Goal: Information Seeking & Learning: Learn about a topic

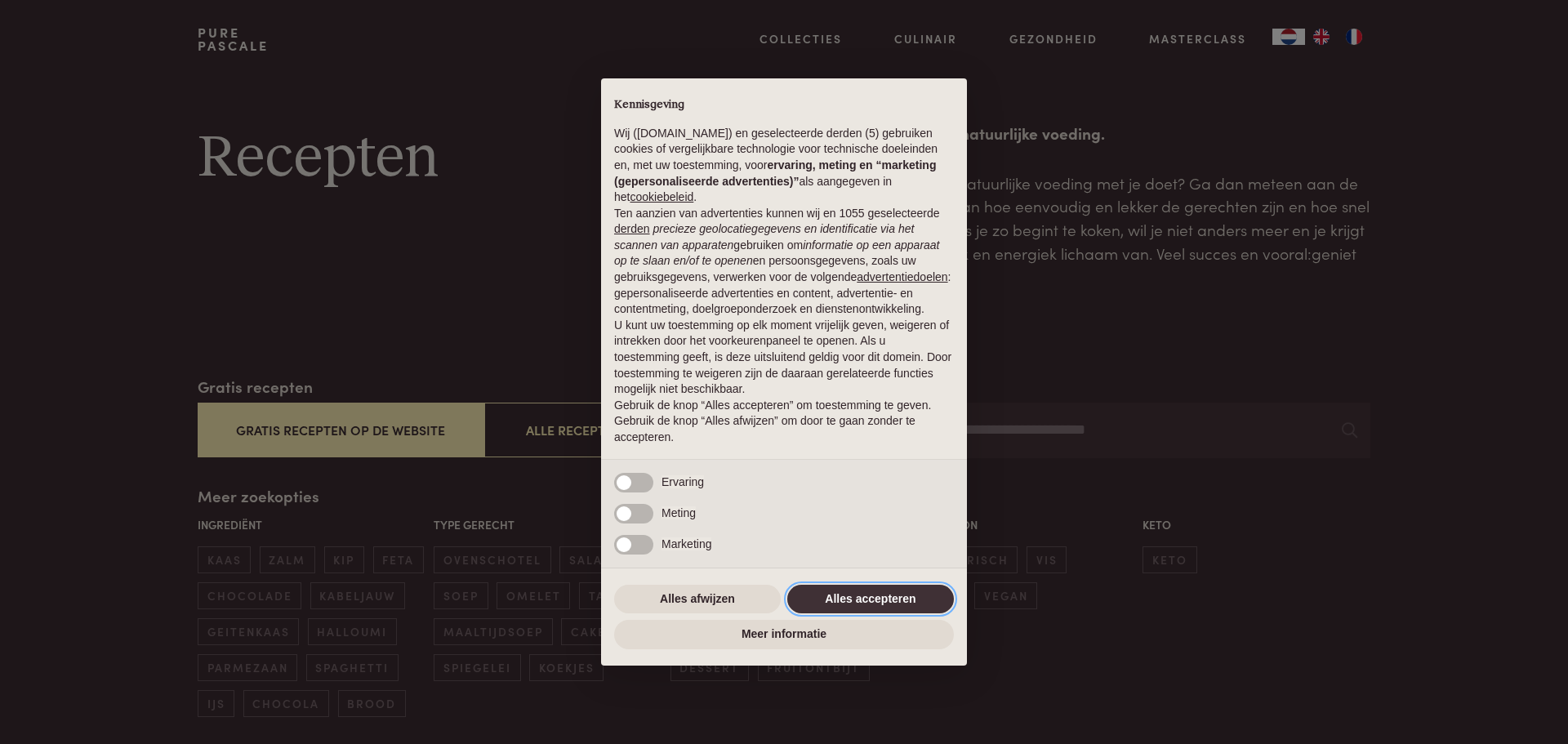
click at [905, 599] on button "Alles accepteren" at bounding box center [871, 599] width 167 height 29
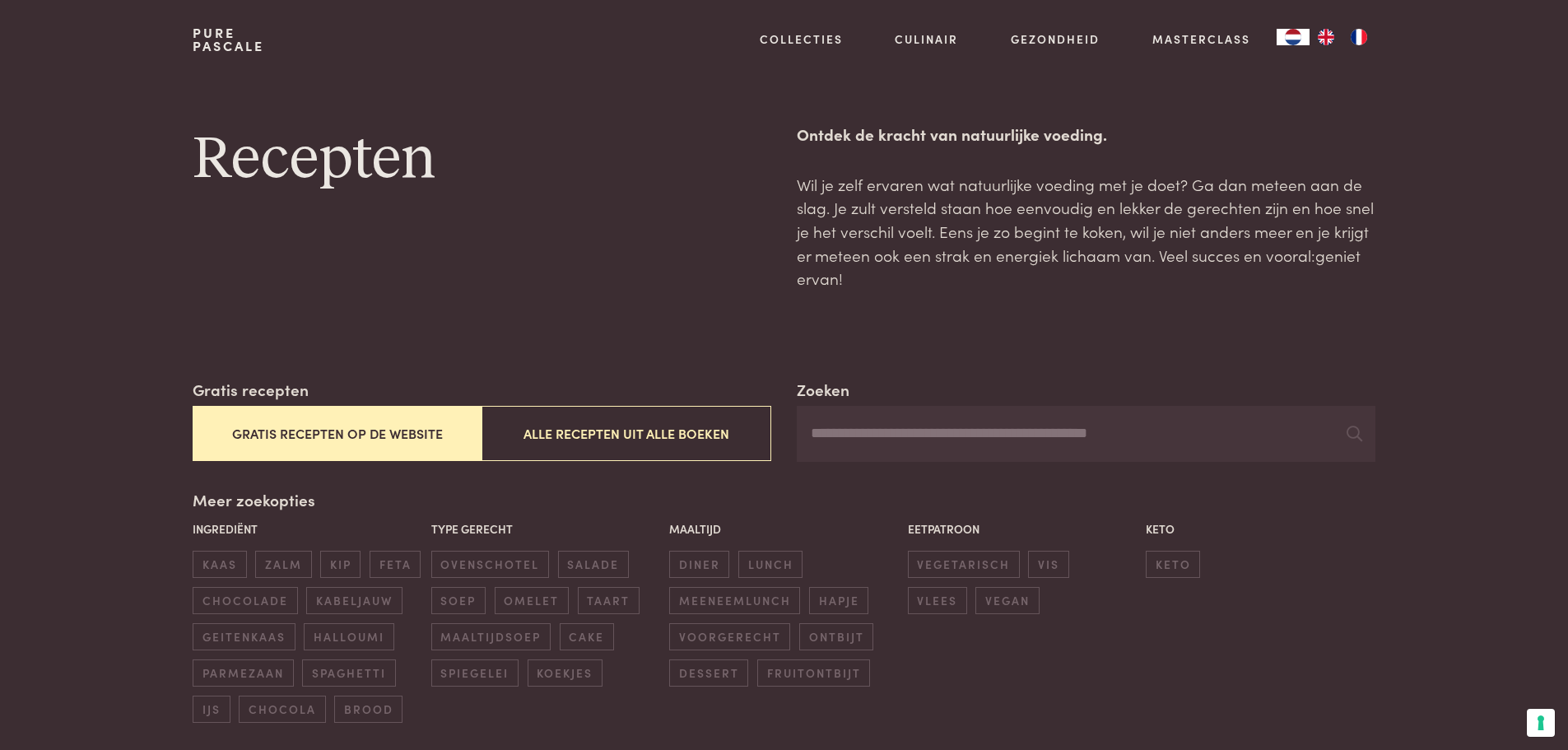
click at [359, 444] on button "Gratis recepten op de website" at bounding box center [336, 433] width 288 height 55
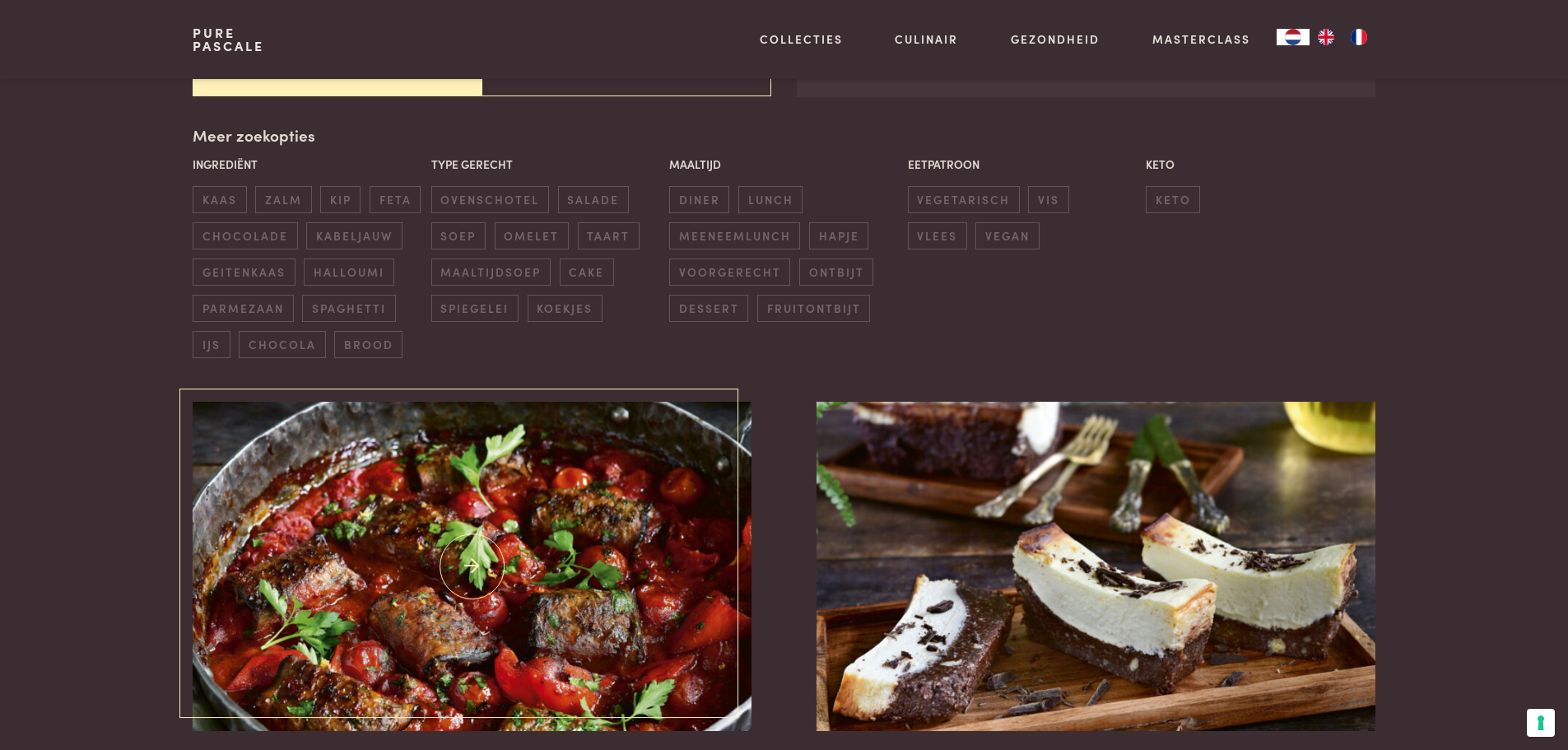
scroll to position [378, 0]
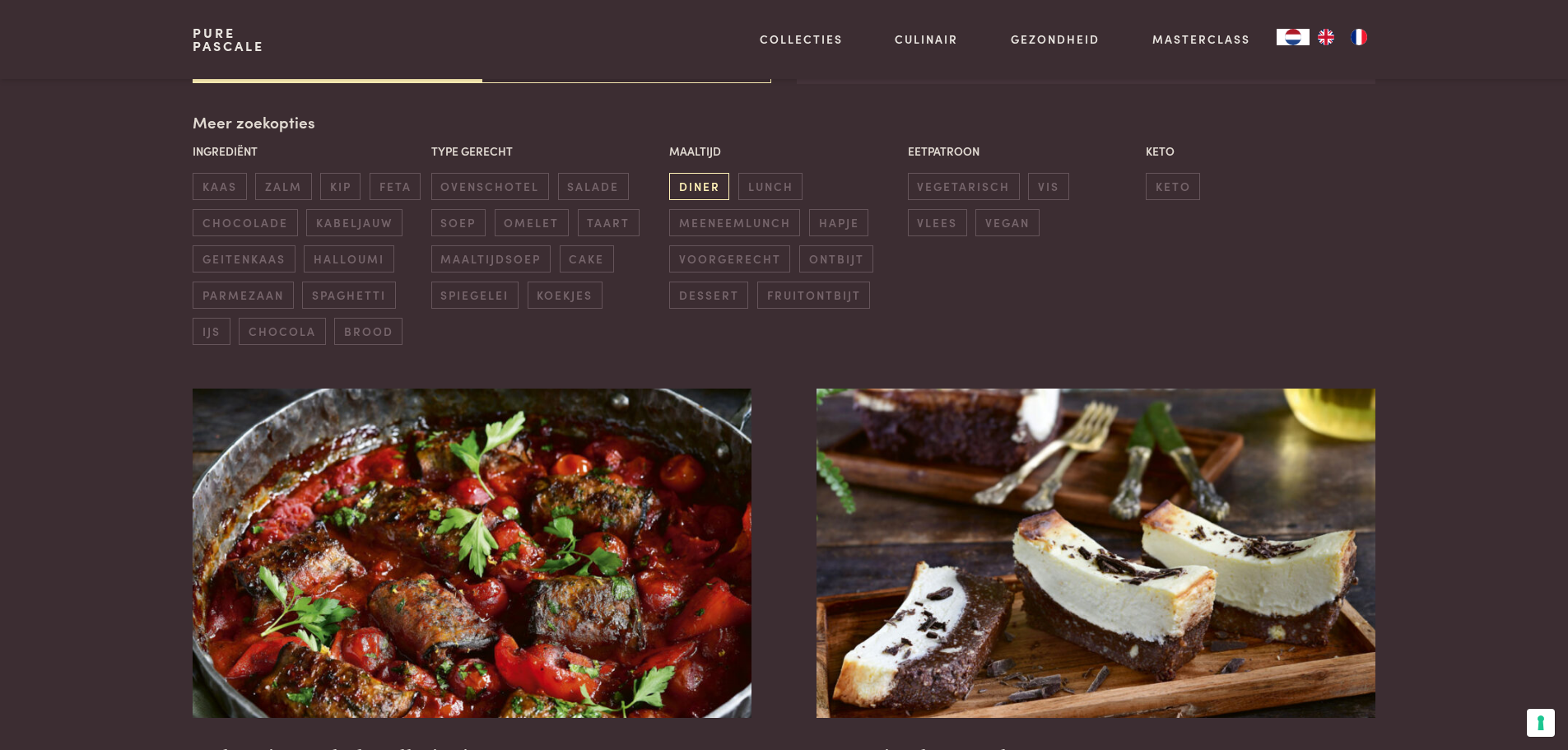
click at [709, 190] on span "diner" at bounding box center [698, 186] width 60 height 27
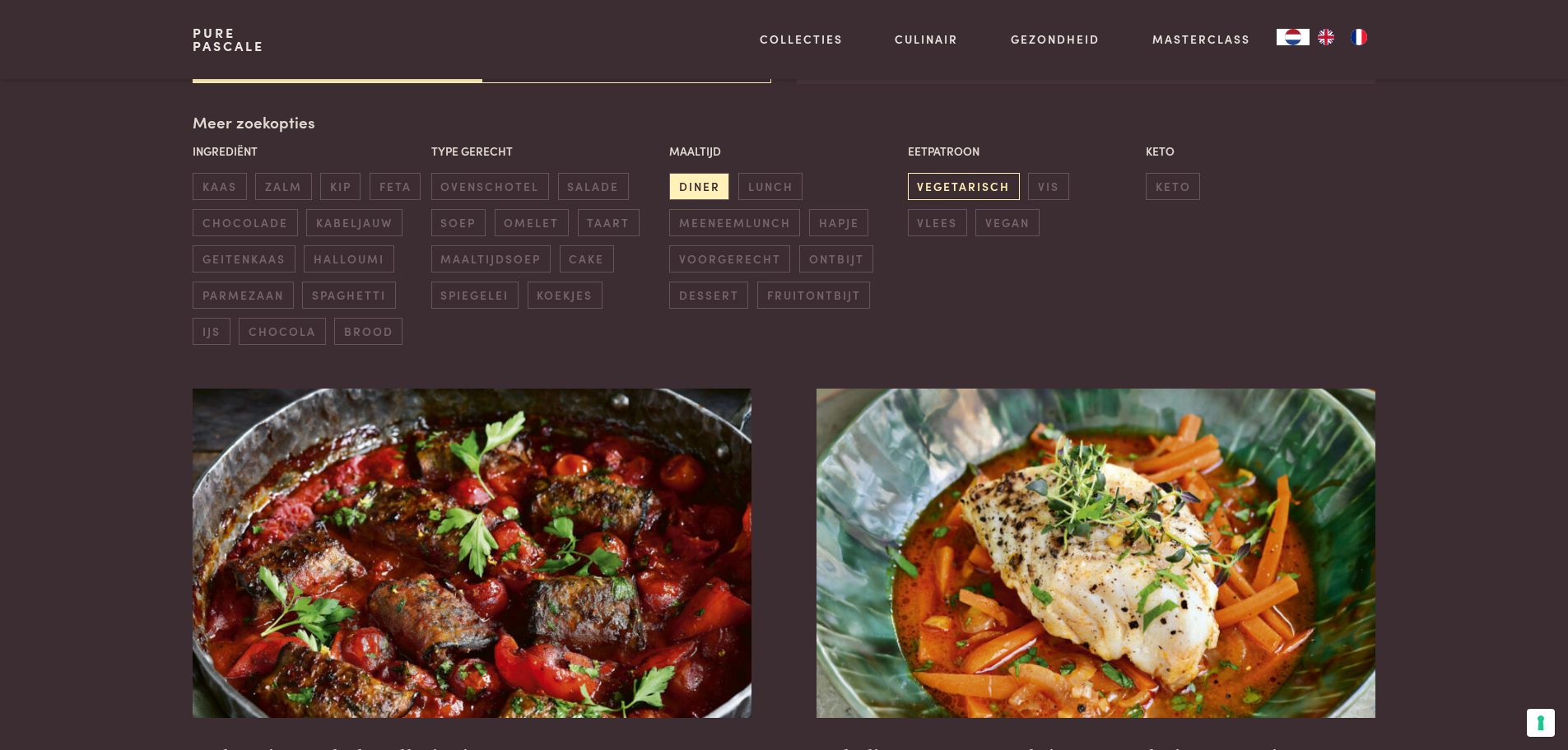
click at [976, 184] on span "vegetarisch" at bounding box center [963, 186] width 112 height 27
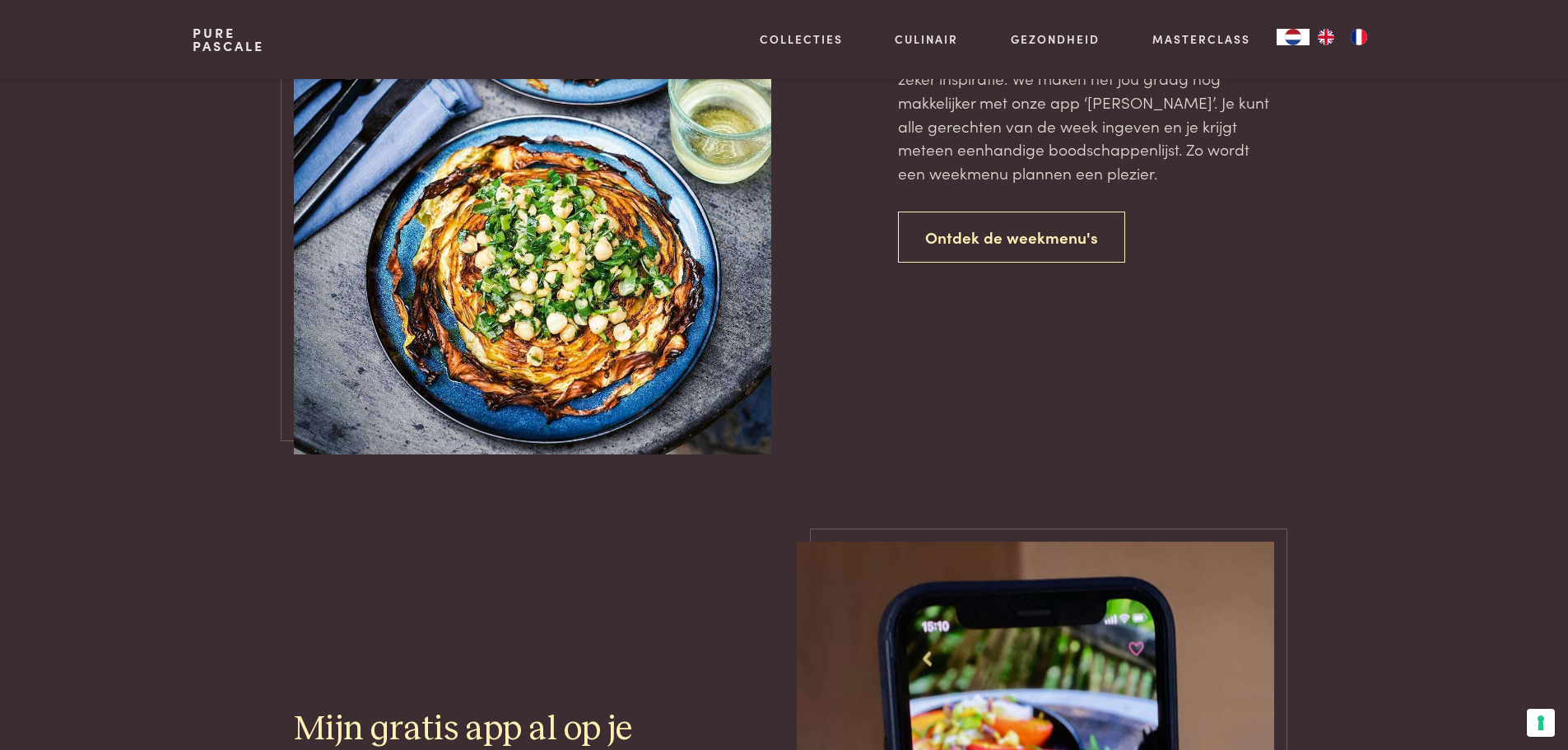
scroll to position [1776, 0]
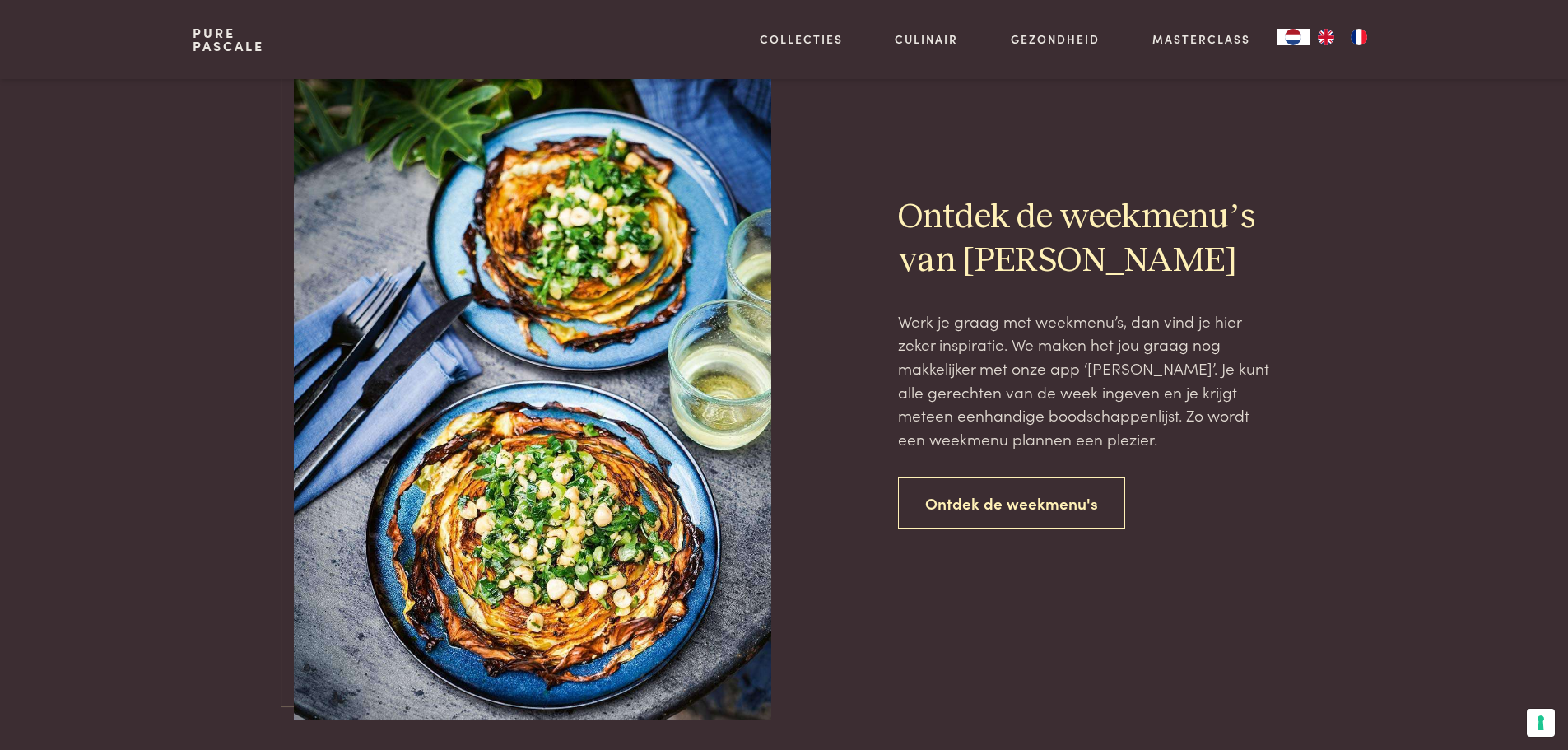
scroll to position [378, 0]
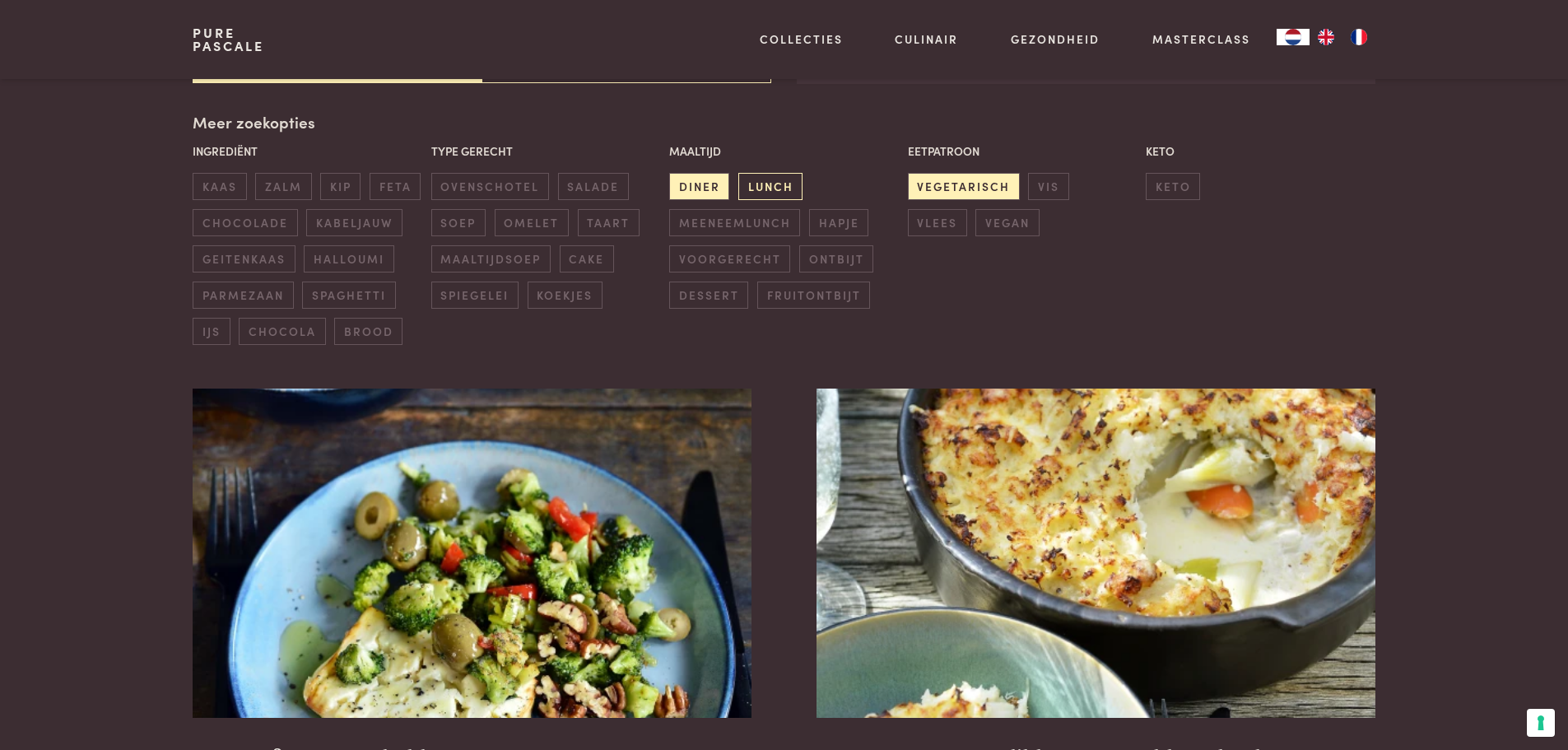
click at [772, 185] on span "lunch" at bounding box center [770, 186] width 64 height 27
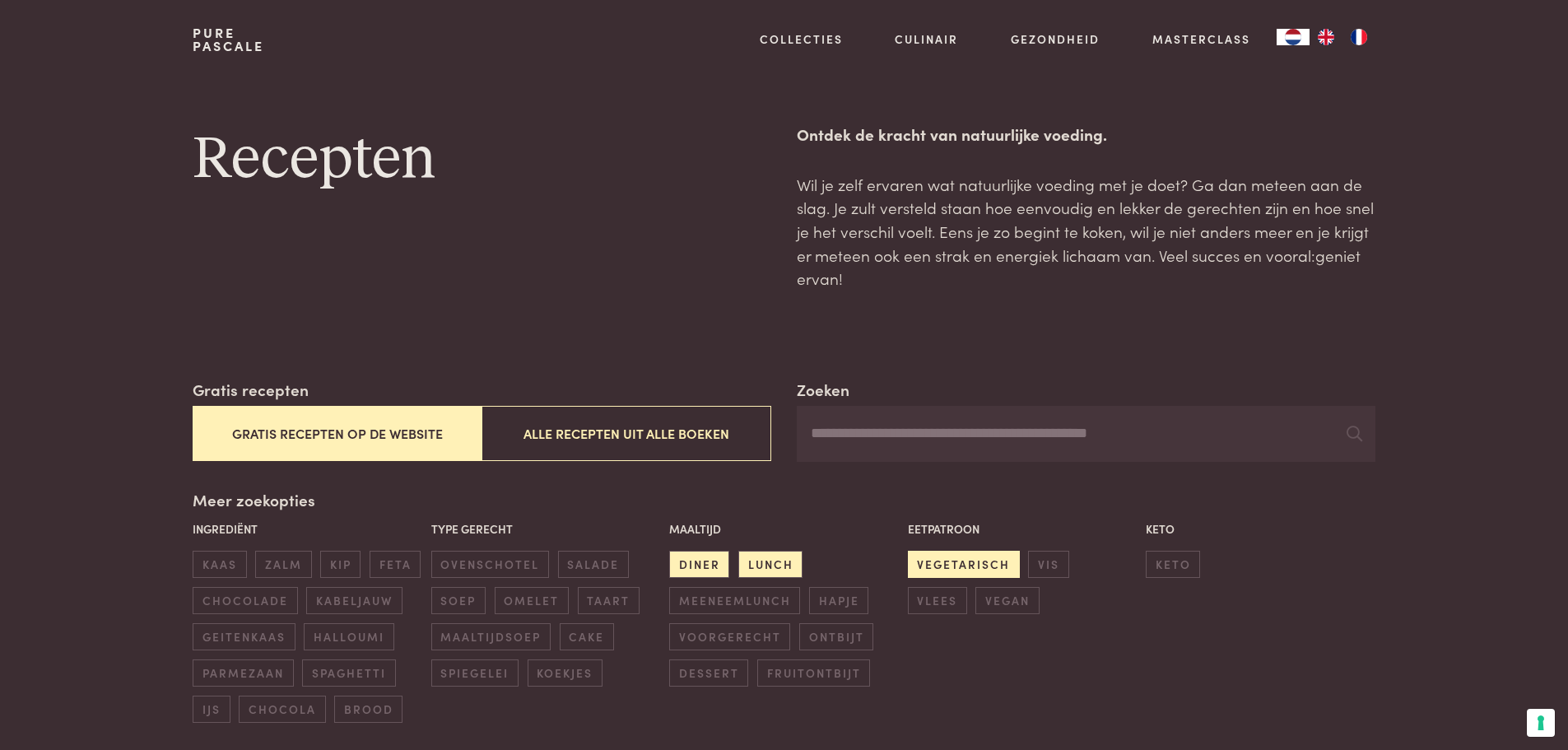
click at [947, 565] on span "vegetarisch" at bounding box center [963, 564] width 112 height 27
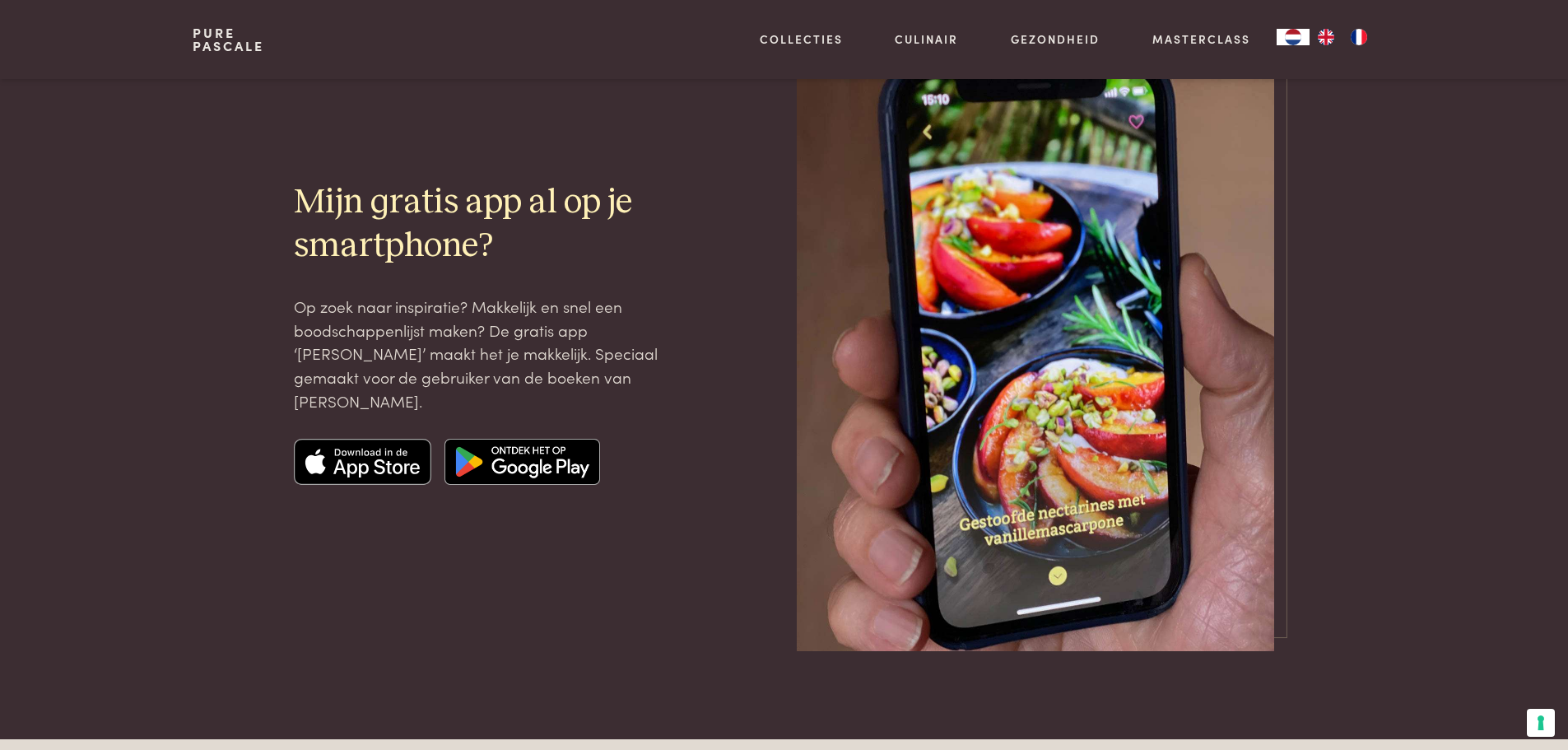
scroll to position [3175, 0]
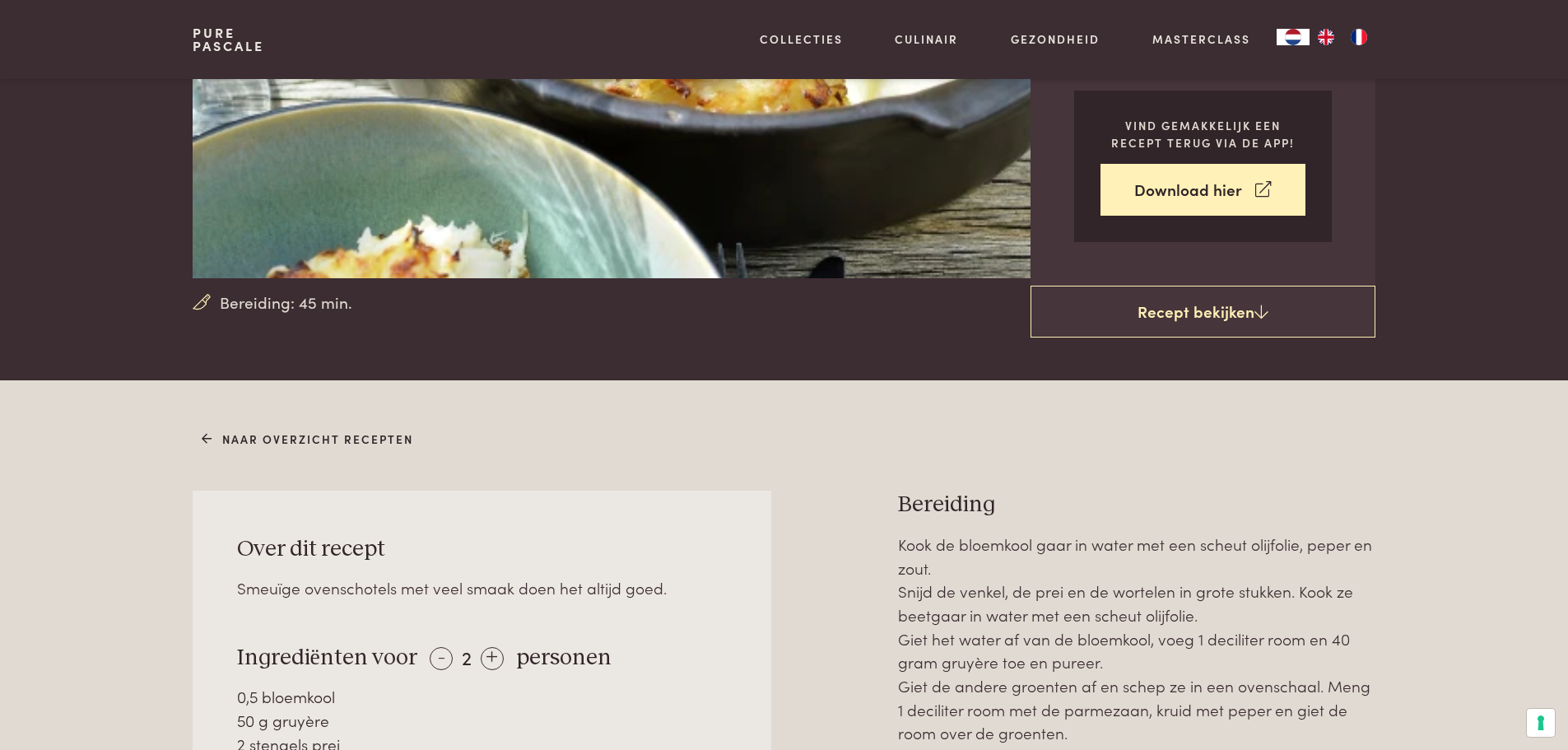
scroll to position [740, 0]
